Goal: Transaction & Acquisition: Purchase product/service

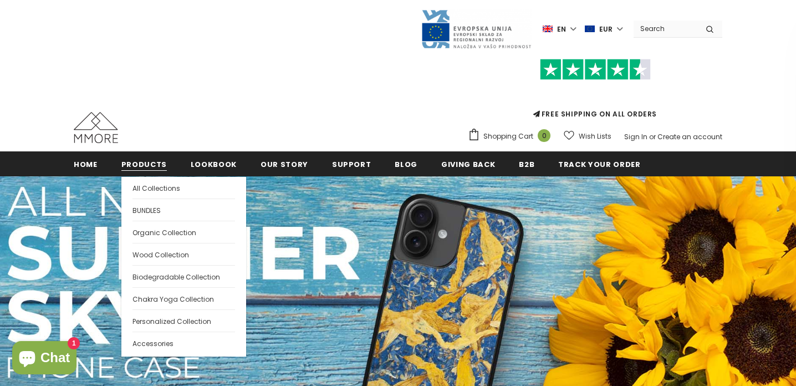
click at [143, 165] on span "Products" at bounding box center [143, 164] width 45 height 11
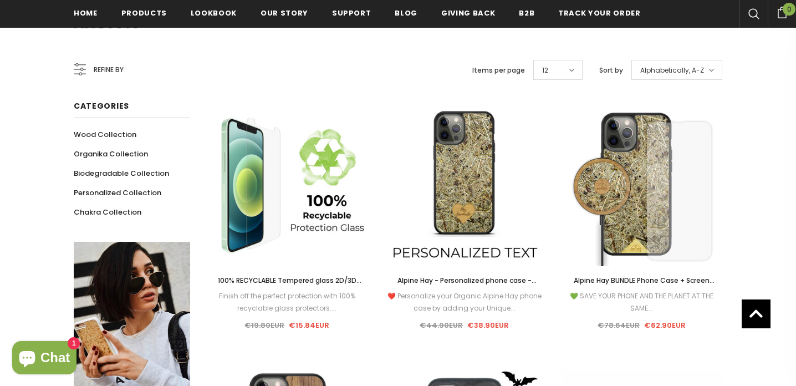
scroll to position [117, 0]
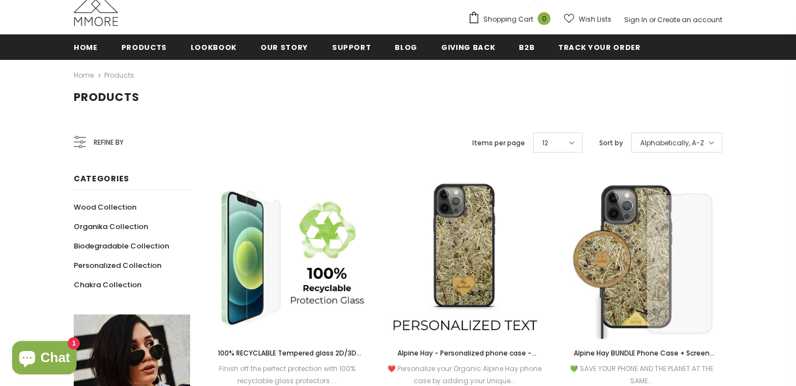
click at [84, 138] on icon at bounding box center [80, 142] width 12 height 12
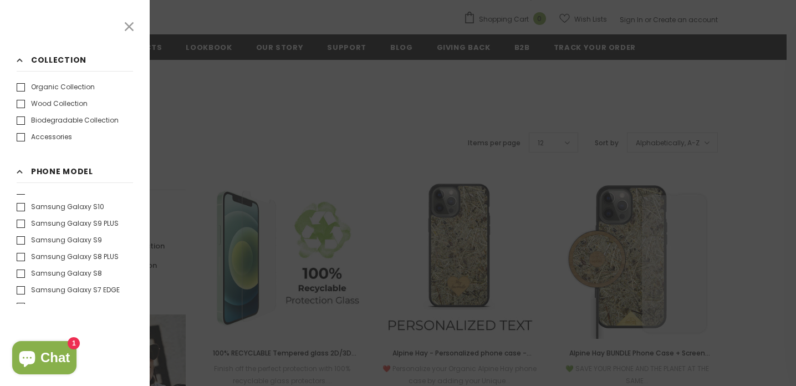
scroll to position [1071, 0]
